Goal: Information Seeking & Learning: Check status

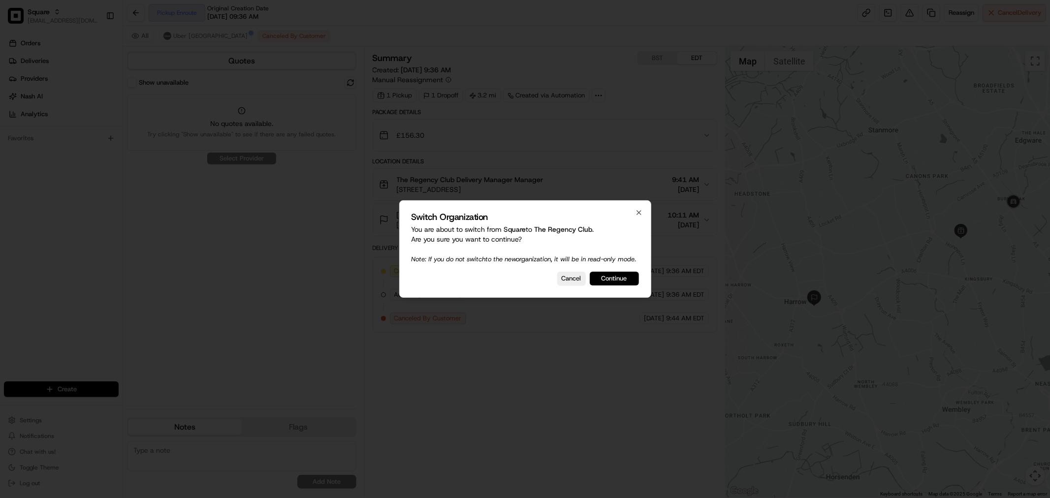
click at [604, 278] on button "Continue" at bounding box center [614, 279] width 49 height 14
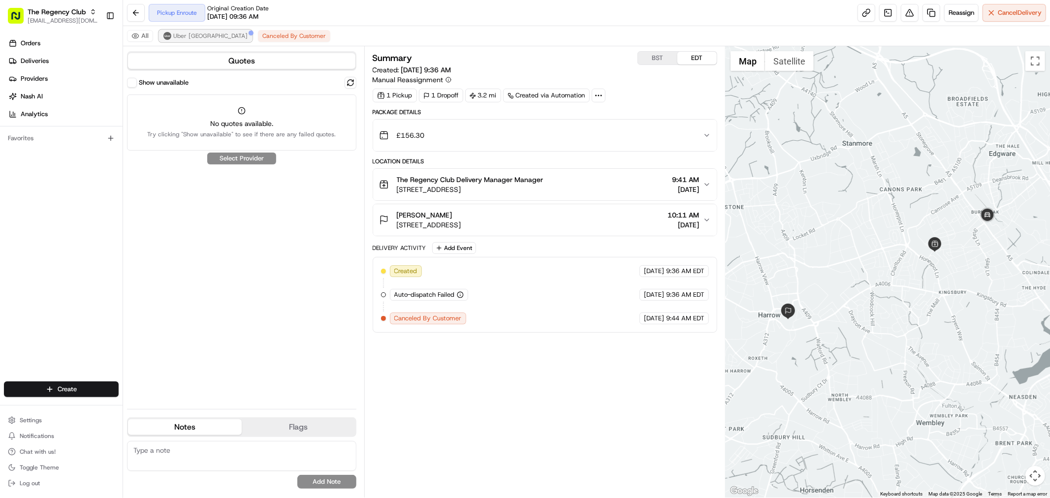
click at [183, 37] on span "Uber UK" at bounding box center [210, 36] width 74 height 8
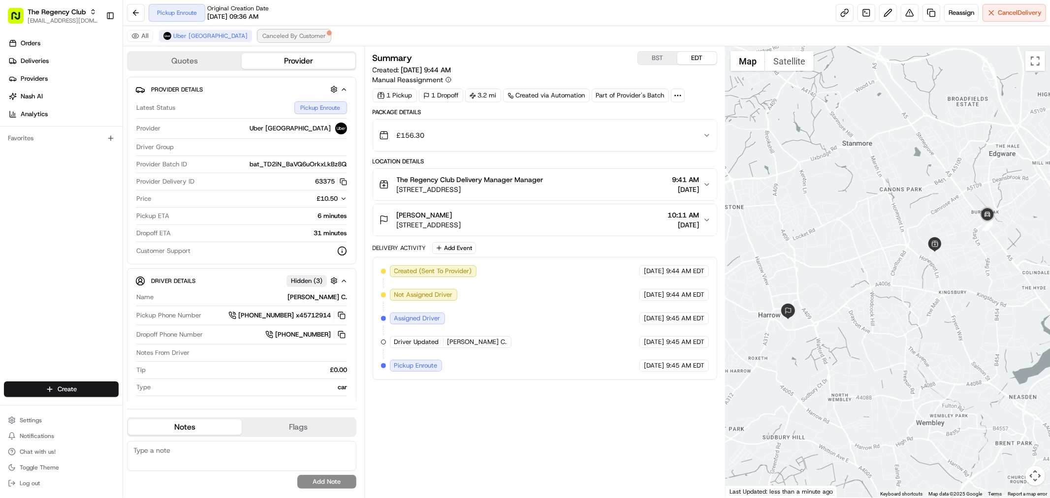
click at [262, 37] on span "Canceled By Customer" at bounding box center [293, 36] width 63 height 8
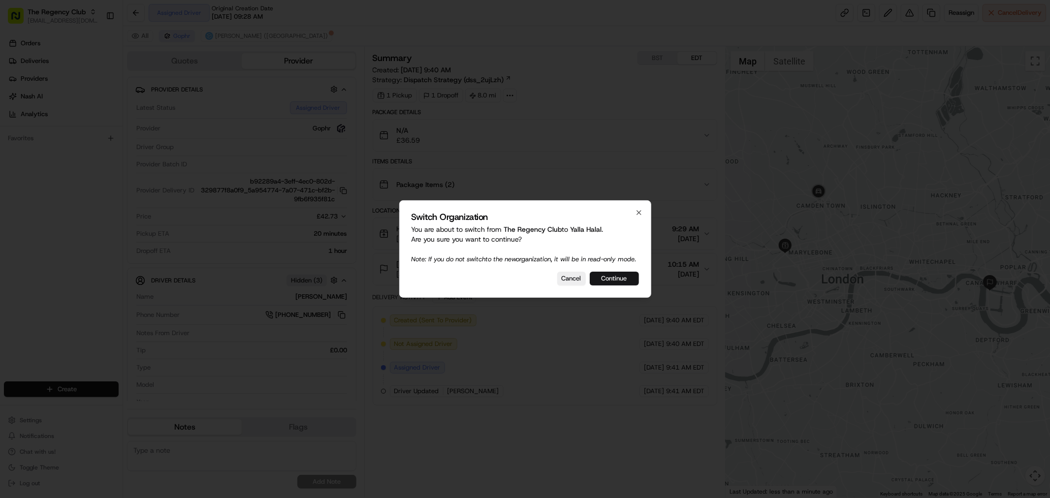
click at [613, 282] on button "Continue" at bounding box center [614, 279] width 49 height 14
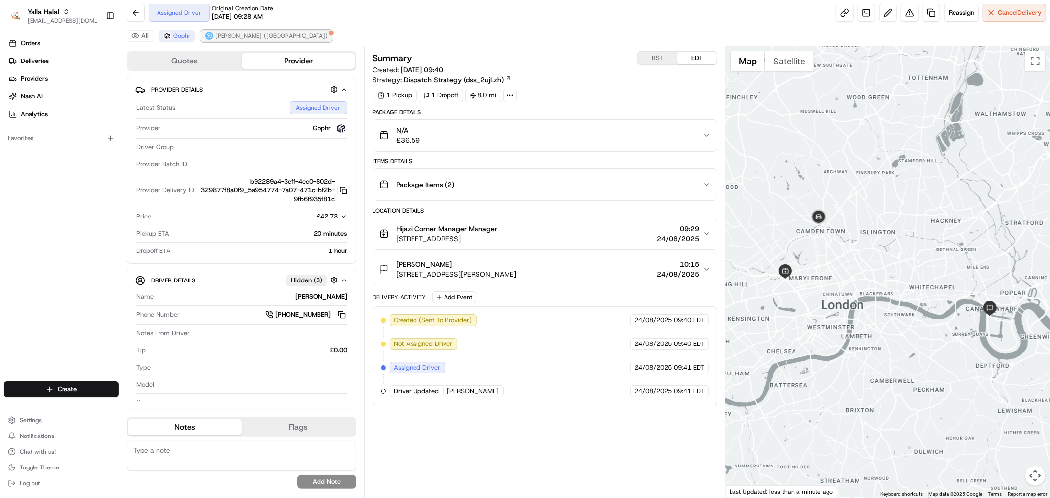
click at [232, 32] on span "[PERSON_NAME] ([GEOGRAPHIC_DATA])" at bounding box center [271, 36] width 113 height 8
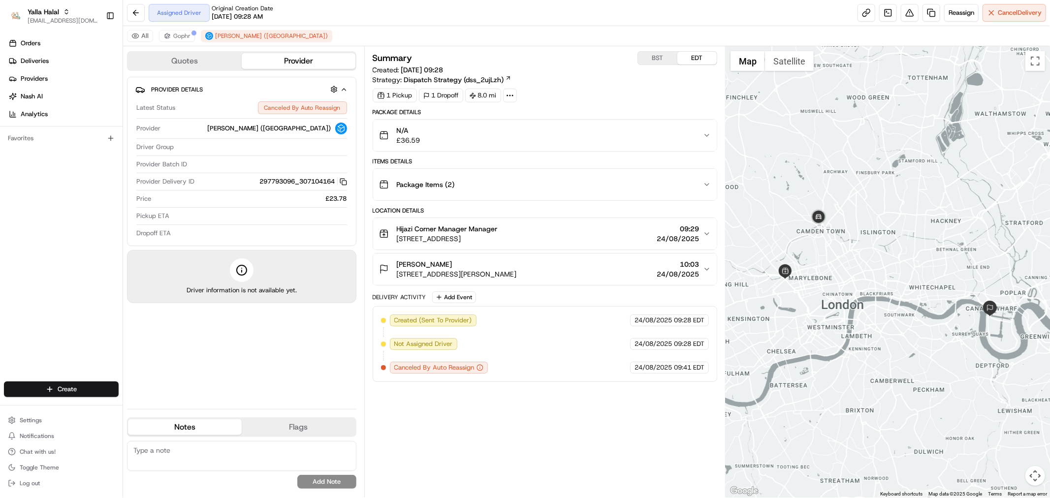
click at [179, 42] on div "All [PERSON_NAME] ([GEOGRAPHIC_DATA])" at bounding box center [586, 36] width 927 height 20
click at [178, 36] on span "Gophr" at bounding box center [181, 36] width 17 height 8
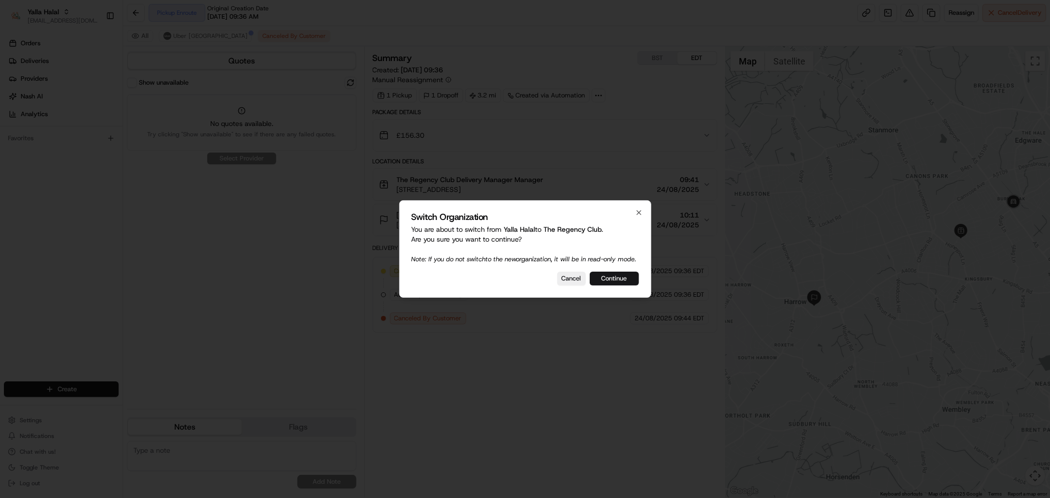
click at [614, 284] on button "Continue" at bounding box center [614, 279] width 49 height 14
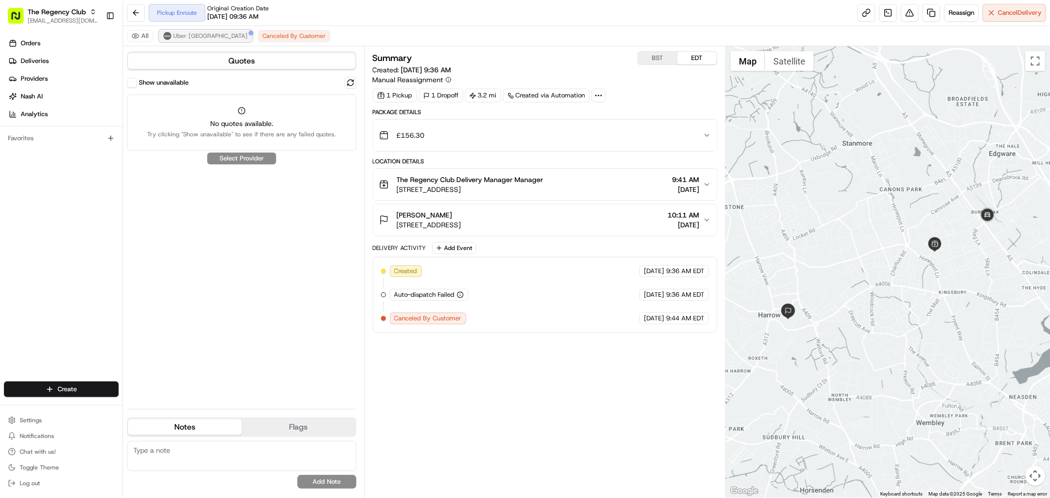
click at [184, 36] on span "Uber UK" at bounding box center [210, 36] width 74 height 8
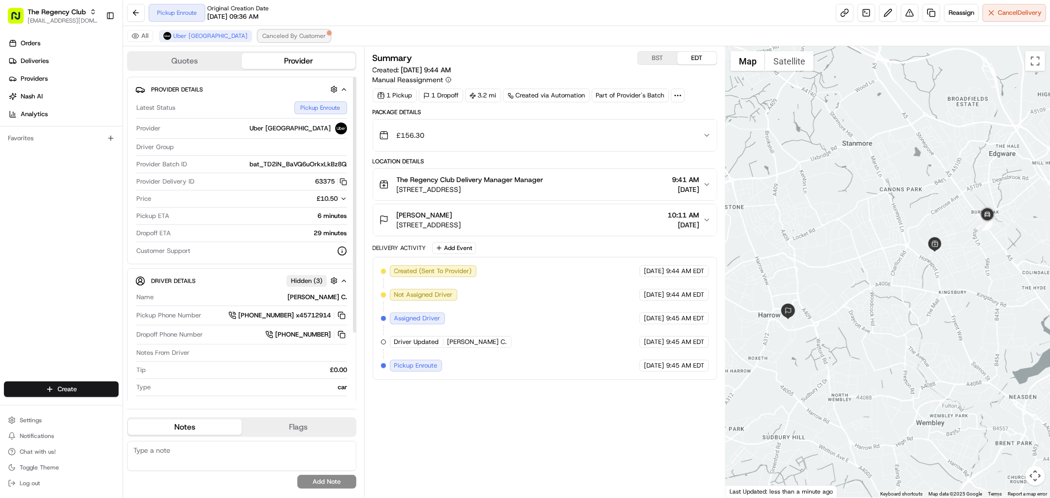
click at [262, 37] on span "Canceled By Customer" at bounding box center [293, 36] width 63 height 8
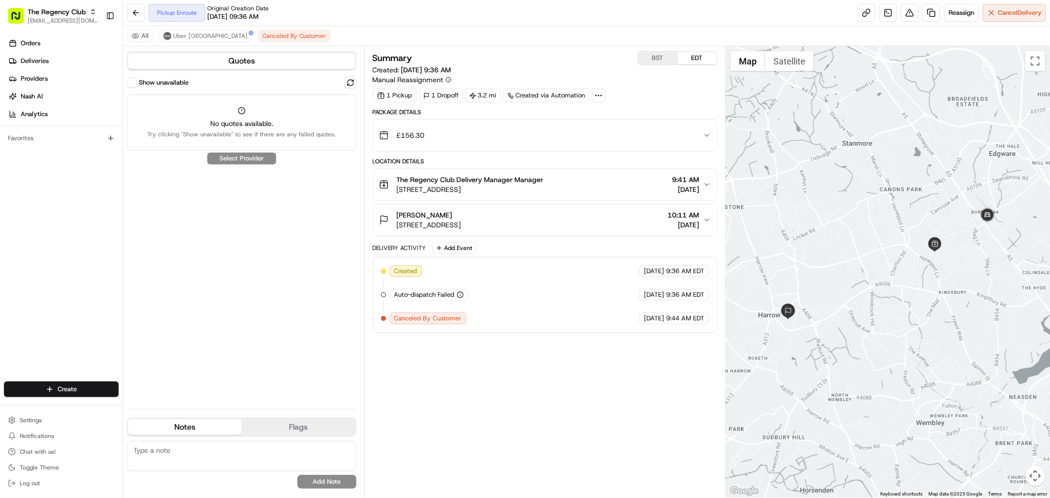
click at [138, 78] on div "Show unavailable" at bounding box center [158, 83] width 62 height 10
click at [130, 86] on button "Show unavailable" at bounding box center [132, 83] width 10 height 10
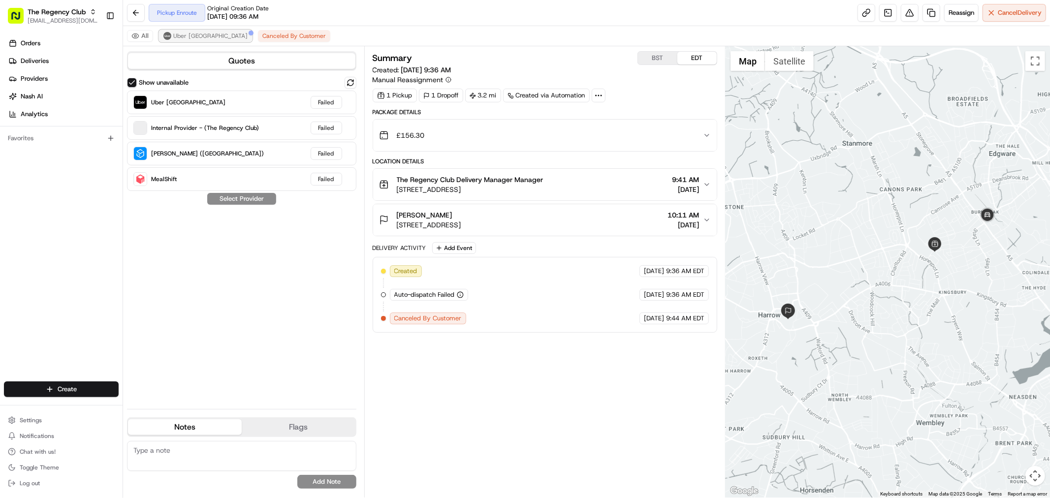
click at [186, 37] on span "Uber UK" at bounding box center [210, 36] width 74 height 8
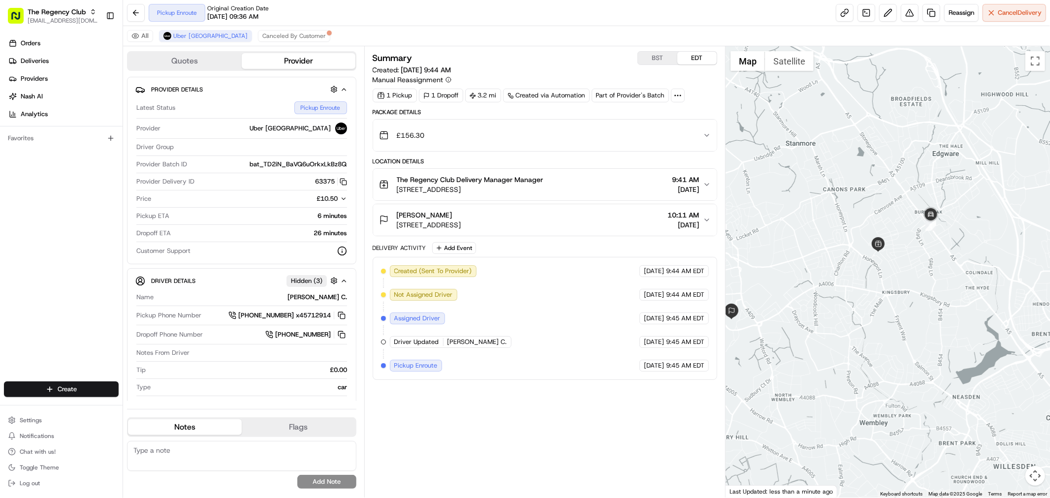
drag, startPoint x: 769, startPoint y: 249, endPoint x: 710, endPoint y: 249, distance: 59.1
click at [710, 249] on div "Quotes Provider Provider Details Latest Status Pickup Enroute Provider Uber UK …" at bounding box center [586, 271] width 927 height 451
click at [692, 186] on span "[DATE]" at bounding box center [685, 190] width 27 height 10
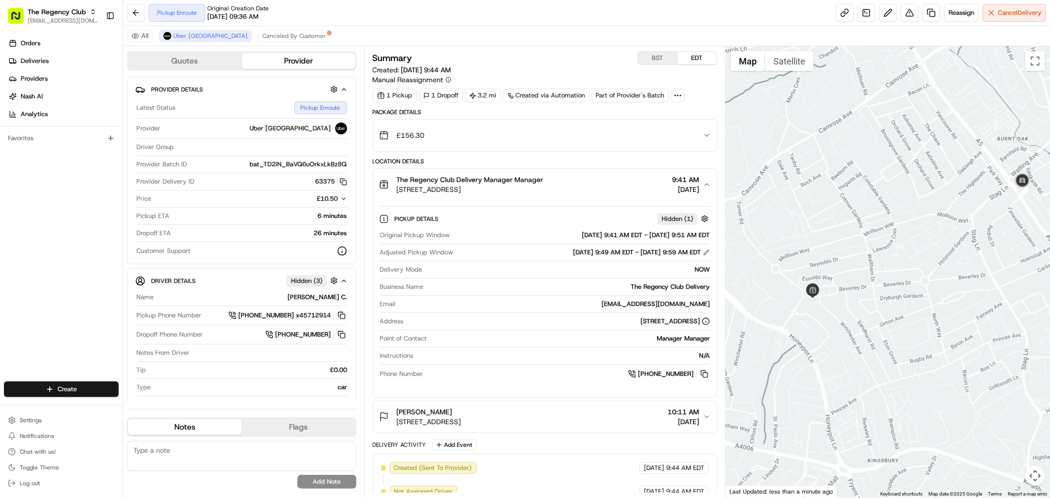
drag, startPoint x: 909, startPoint y: 228, endPoint x: 828, endPoint y: 327, distance: 128.3
click at [828, 327] on div at bounding box center [887, 271] width 324 height 451
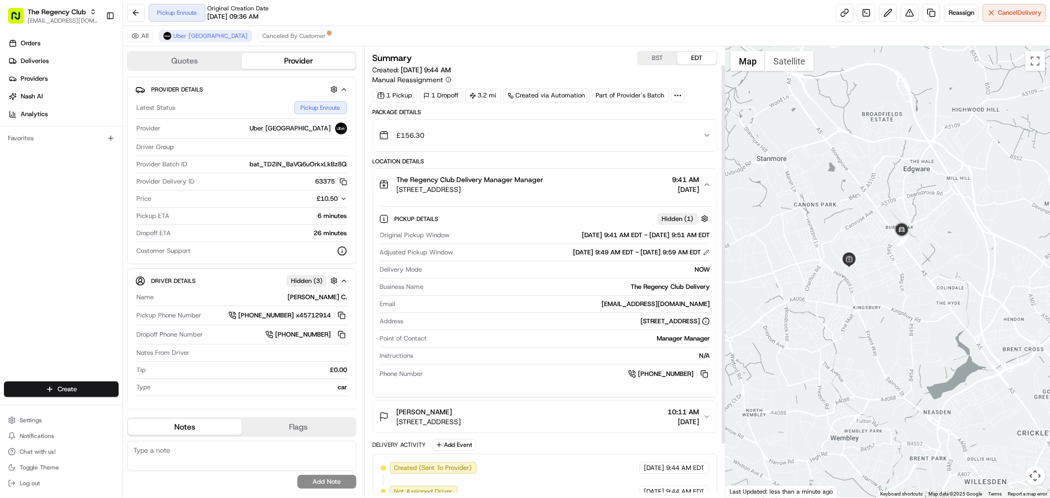
scroll to position [85, 0]
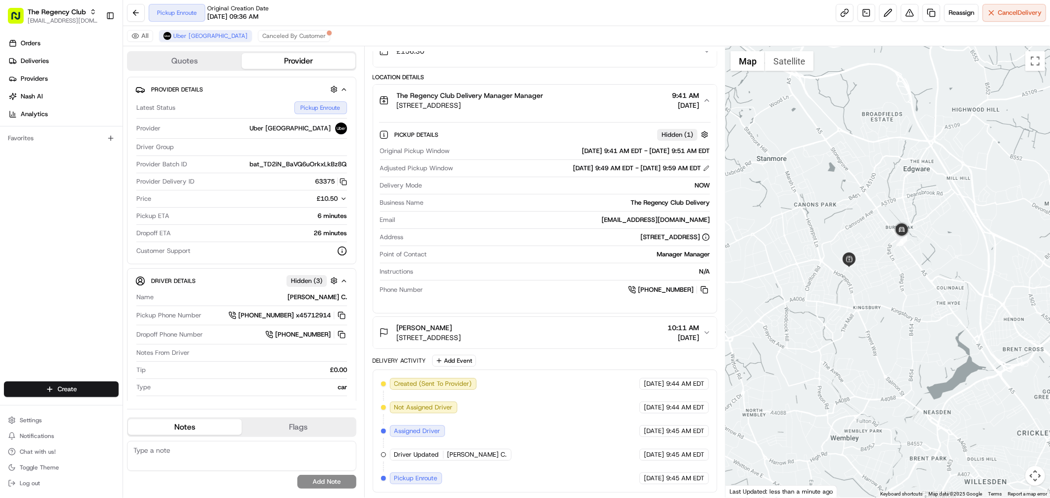
click at [690, 101] on span "[DATE]" at bounding box center [685, 105] width 27 height 10
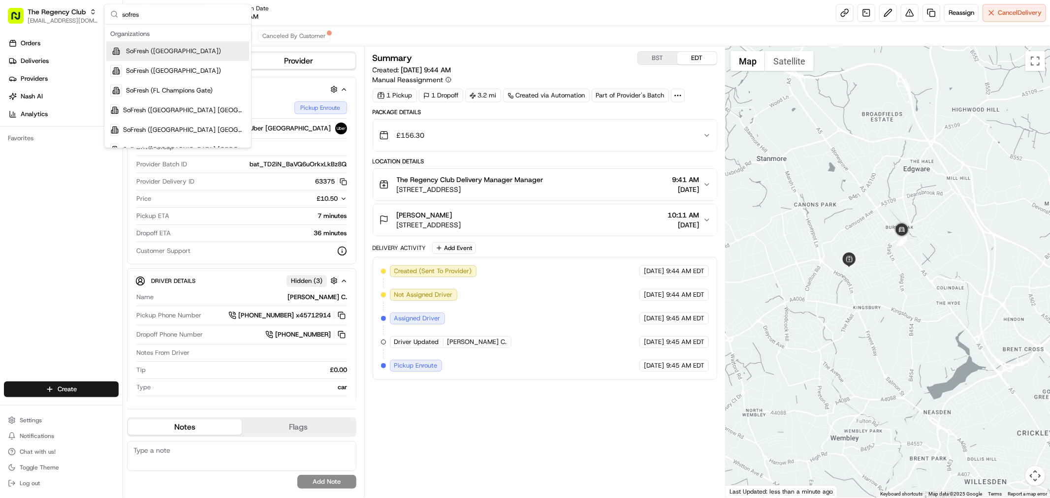
type input "sofres"
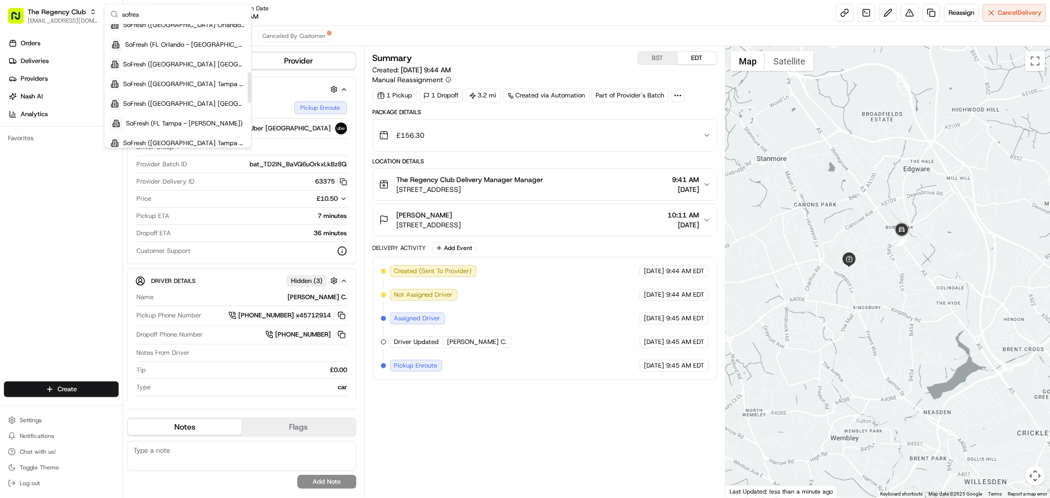
scroll to position [149, 0]
click at [213, 56] on span "SoFresh (FL Orlando - [GEOGRAPHIC_DATA])" at bounding box center [185, 60] width 120 height 9
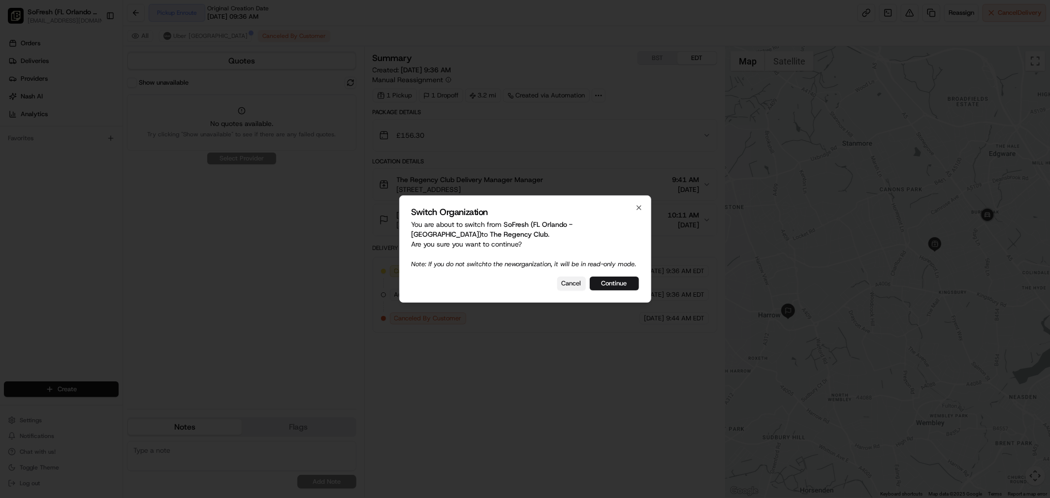
click at [568, 287] on button "Cancel" at bounding box center [571, 284] width 29 height 14
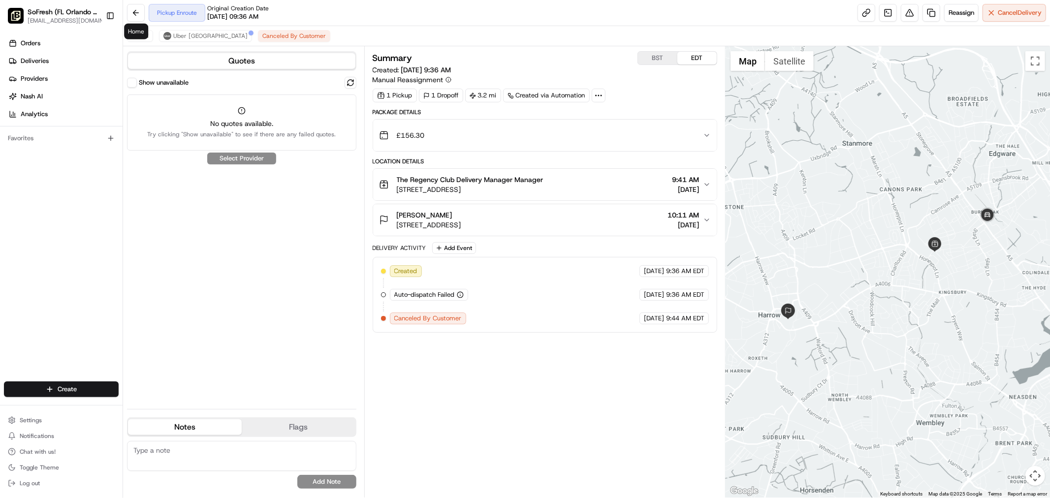
click at [123, 12] on div "Pickup Enroute Original Creation Date 08/24/2025 09:36 AM Reassign Cancel Deliv…" at bounding box center [586, 13] width 927 height 26
click at [137, 13] on button at bounding box center [136, 13] width 18 height 18
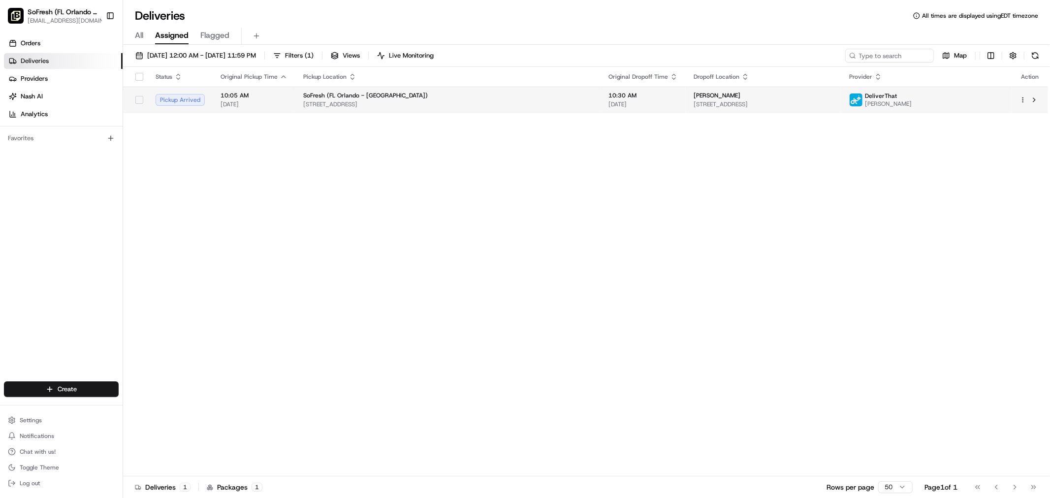
click at [493, 108] on span "[STREET_ADDRESS]" at bounding box center [447, 104] width 289 height 8
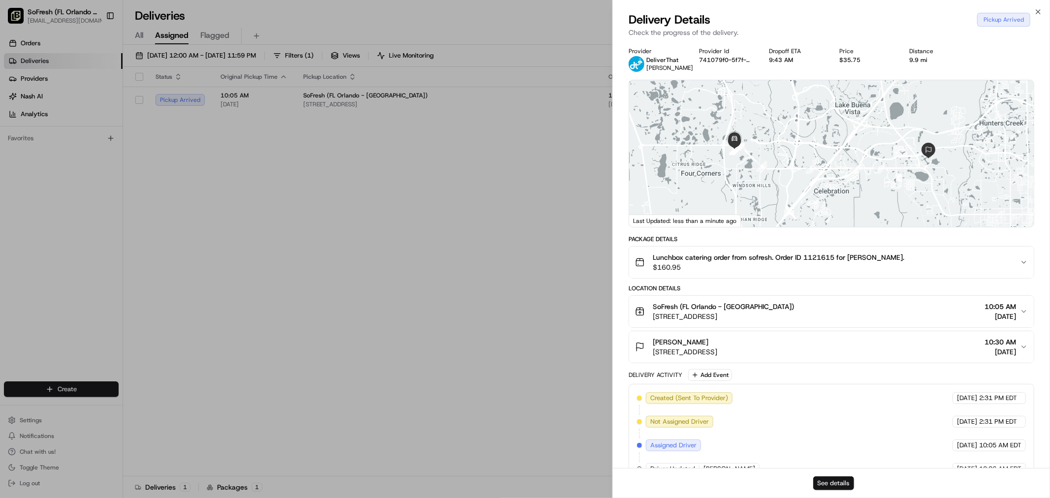
click at [839, 489] on button "See details" at bounding box center [833, 483] width 41 height 14
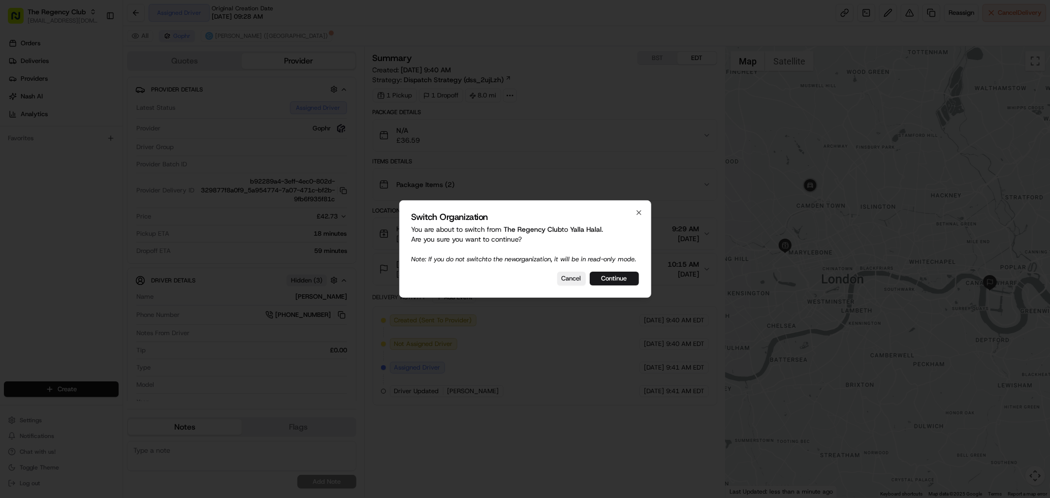
click at [548, 45] on div at bounding box center [525, 249] width 1050 height 498
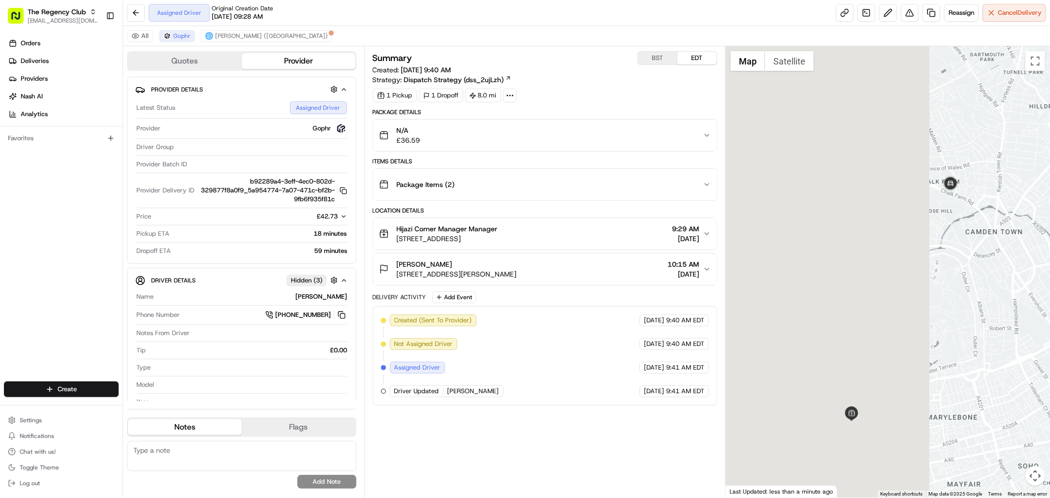
drag, startPoint x: 806, startPoint y: 225, endPoint x: 1060, endPoint y: 214, distance: 253.7
click at [1049, 214] on html "The Regency Club [EMAIL_ADDRESS][DOMAIN_NAME] Toggle Sidebar Orders Deliveries …" at bounding box center [525, 249] width 1050 height 498
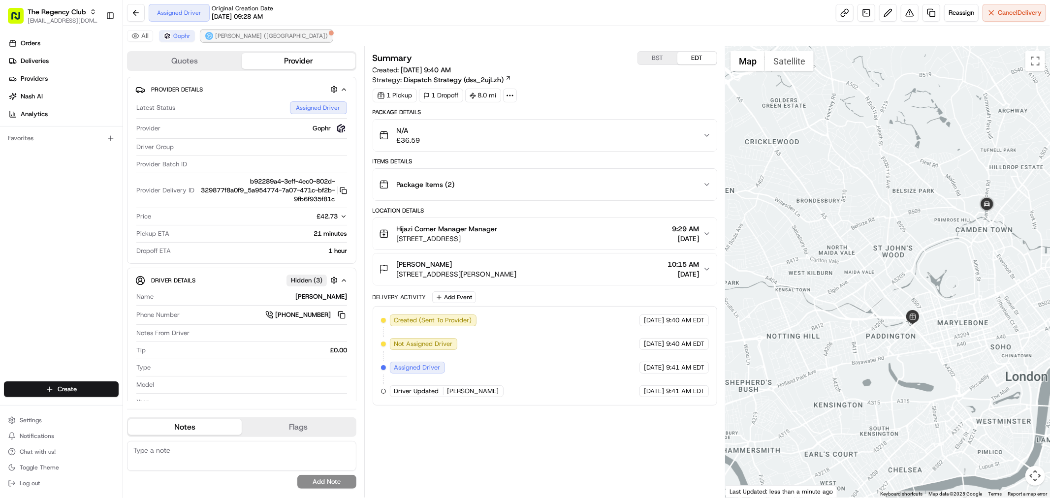
click at [225, 38] on span "[PERSON_NAME] ([GEOGRAPHIC_DATA])" at bounding box center [271, 36] width 113 height 8
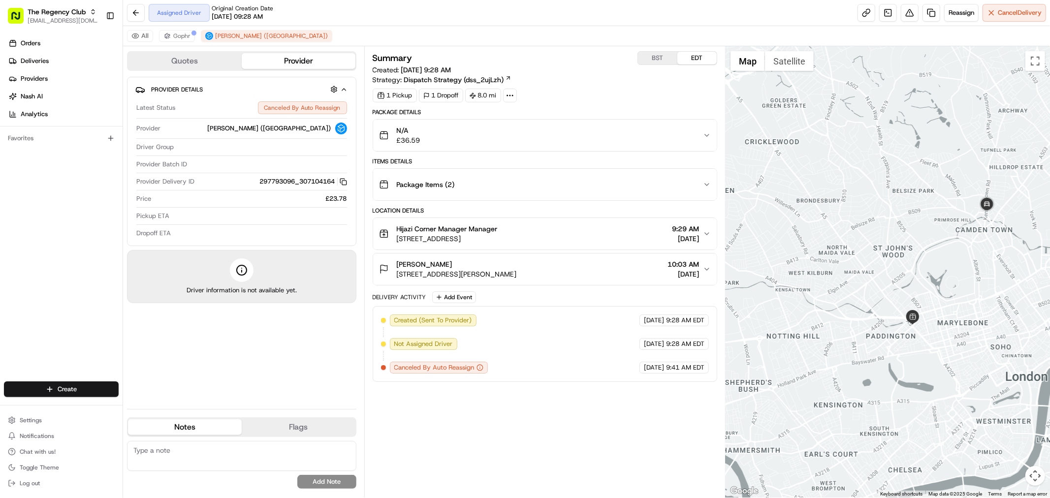
click at [173, 43] on div "All Gophr Stuart (UK)" at bounding box center [586, 36] width 927 height 20
click at [176, 34] on span "Gophr" at bounding box center [181, 36] width 17 height 8
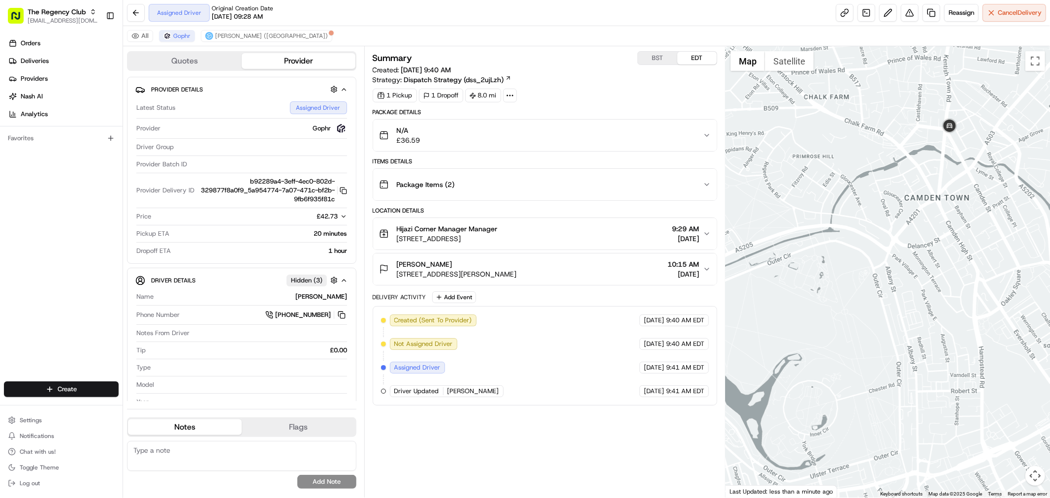
drag, startPoint x: 875, startPoint y: 234, endPoint x: 944, endPoint y: 224, distance: 69.7
click at [944, 224] on div at bounding box center [887, 271] width 324 height 451
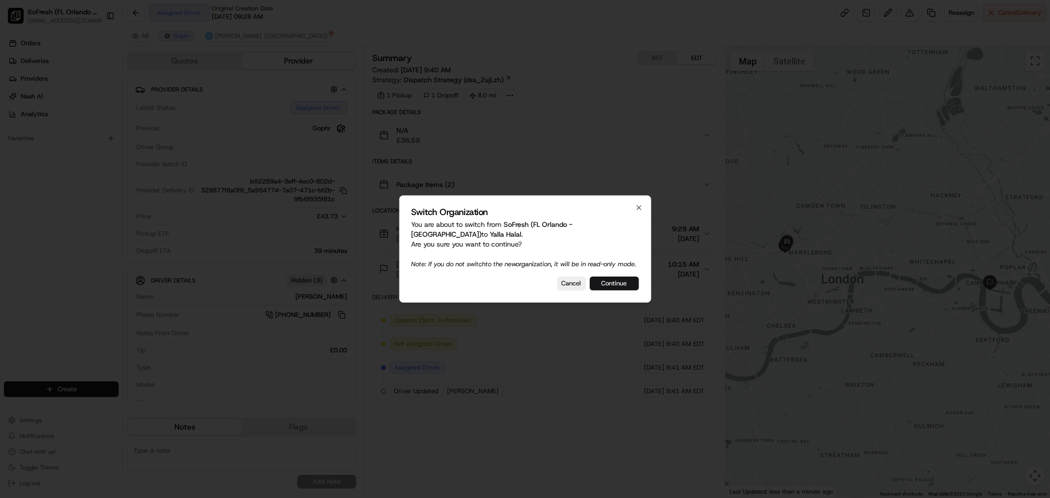
click at [612, 287] on button "Continue" at bounding box center [614, 284] width 49 height 14
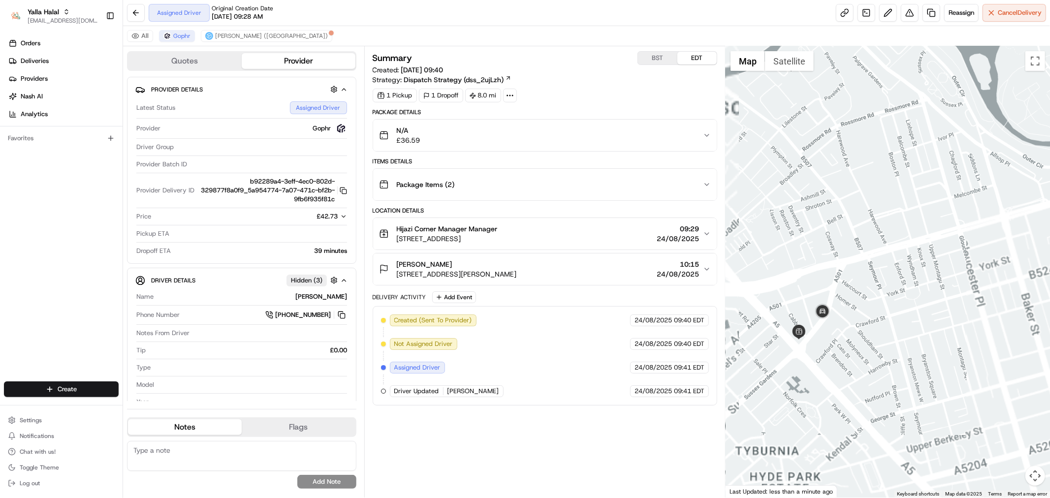
drag, startPoint x: 788, startPoint y: 272, endPoint x: 837, endPoint y: 212, distance: 77.3
click at [834, 212] on div at bounding box center [887, 271] width 324 height 451
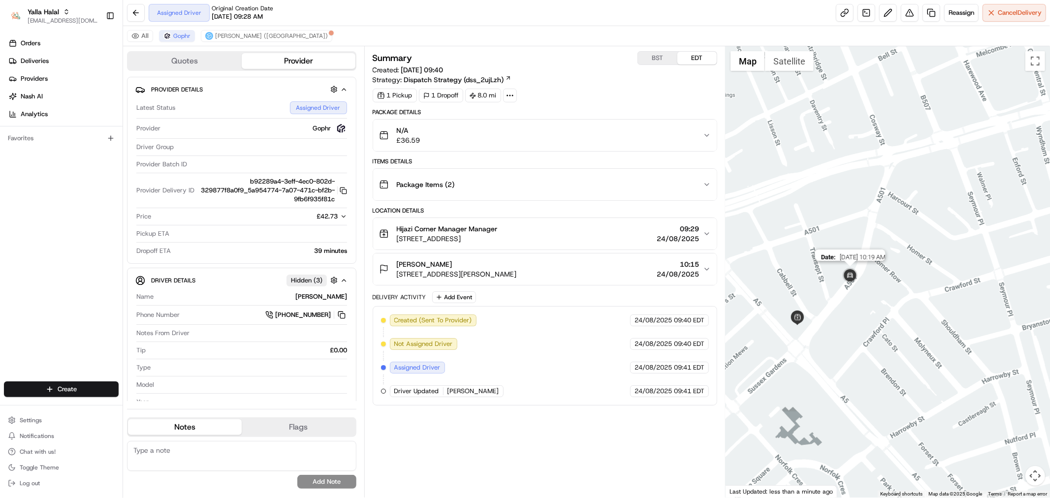
drag, startPoint x: 808, startPoint y: 332, endPoint x: 841, endPoint y: 282, distance: 59.5
click at [841, 282] on div "Date : 08/24/2025 10:19 AM" at bounding box center [887, 271] width 324 height 451
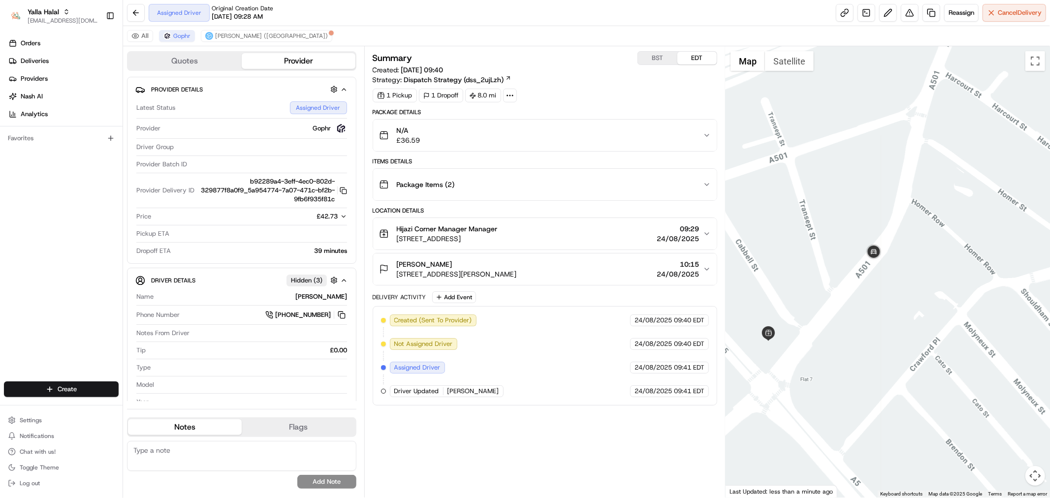
drag, startPoint x: 835, startPoint y: 292, endPoint x: 843, endPoint y: 274, distance: 20.5
click at [843, 274] on div at bounding box center [887, 271] width 324 height 451
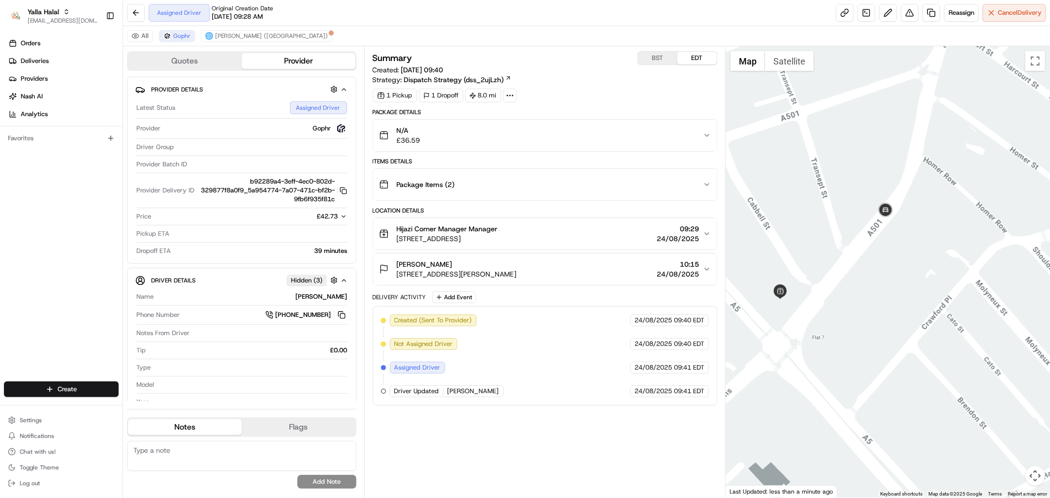
drag, startPoint x: 854, startPoint y: 268, endPoint x: 867, endPoint y: 225, distance: 44.2
click at [867, 225] on div at bounding box center [887, 271] width 324 height 451
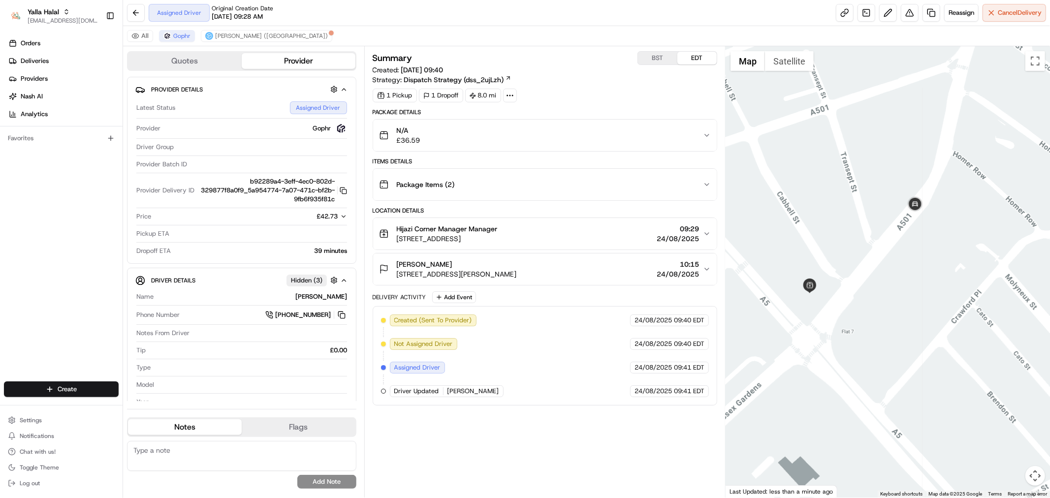
drag, startPoint x: 828, startPoint y: 236, endPoint x: 865, endPoint y: 229, distance: 37.1
click at [865, 229] on div at bounding box center [887, 271] width 324 height 451
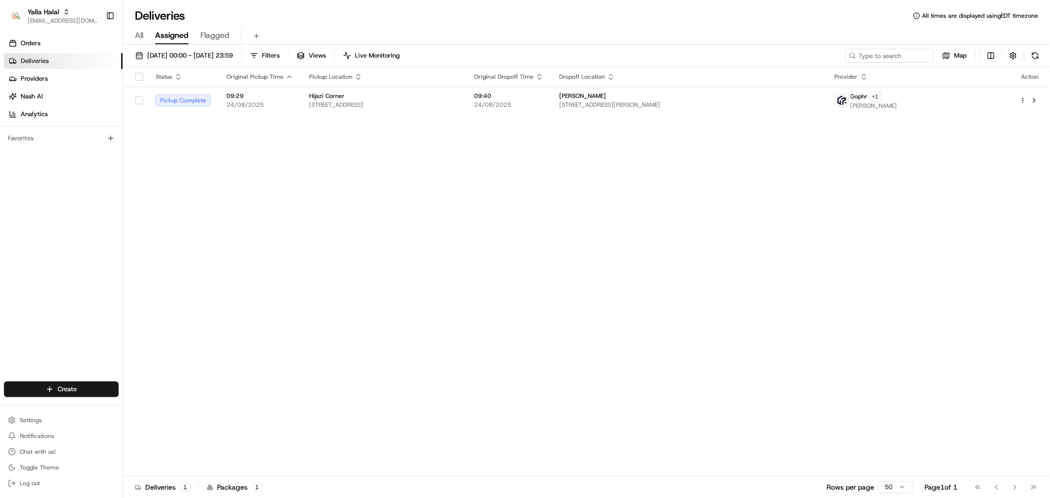
click at [658, 188] on div "Status Original Pickup Time Pickup Location Original Dropoff Time Dropoff Locat…" at bounding box center [585, 271] width 925 height 409
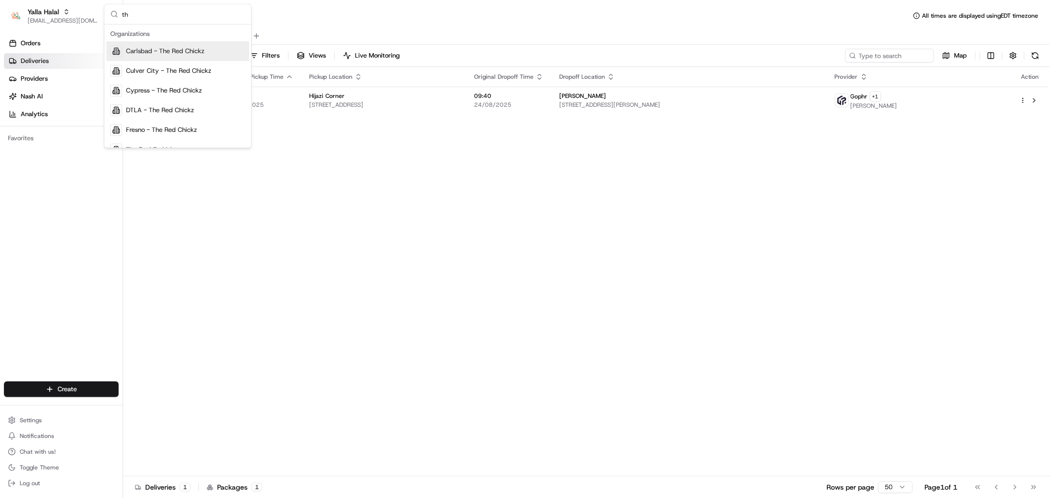
type input "t"
type input "regen"
click at [155, 55] on span "The Regency Club" at bounding box center [152, 51] width 53 height 9
